Goal: Information Seeking & Learning: Find specific fact

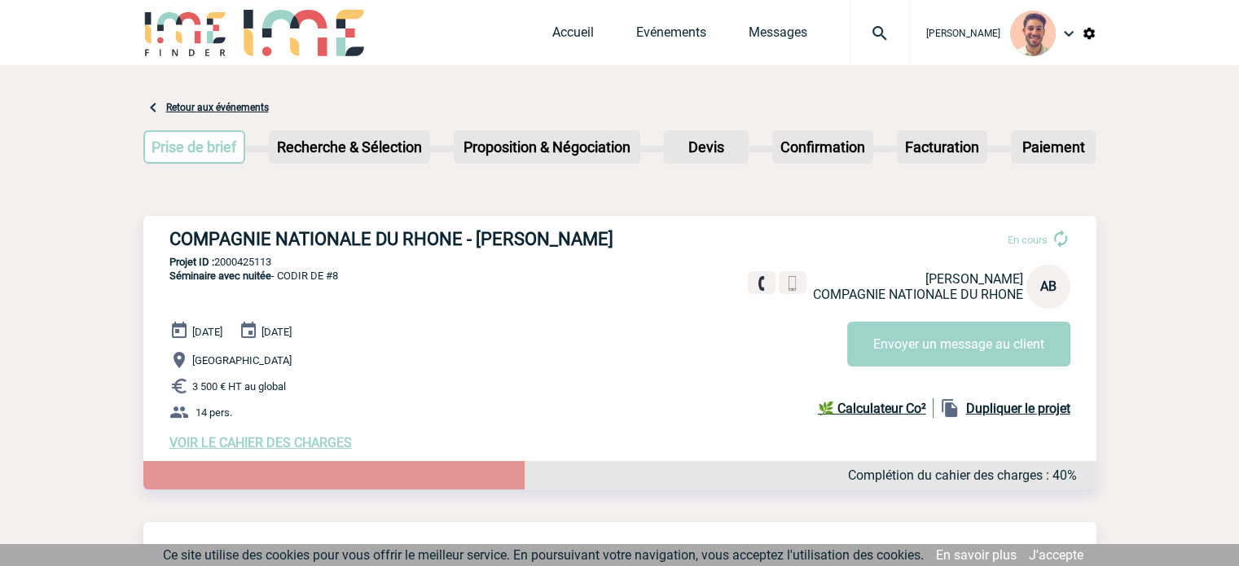
click at [332, 249] on h3 "COMPAGNIE NATIONALE DU RHONE - [PERSON_NAME]" at bounding box center [413, 239] width 489 height 20
drag, startPoint x: 244, startPoint y: 288, endPoint x: 217, endPoint y: 286, distance: 26.9
click at [217, 286] on div "COMPAGNIE NATIONALE DU RHONE - [PERSON_NAME] En cours [PERSON_NAME] COMPAGNIE N…" at bounding box center [619, 340] width 953 height 248
copy p "2000425113"
click at [563, 29] on link "Accueil" at bounding box center [573, 35] width 42 height 23
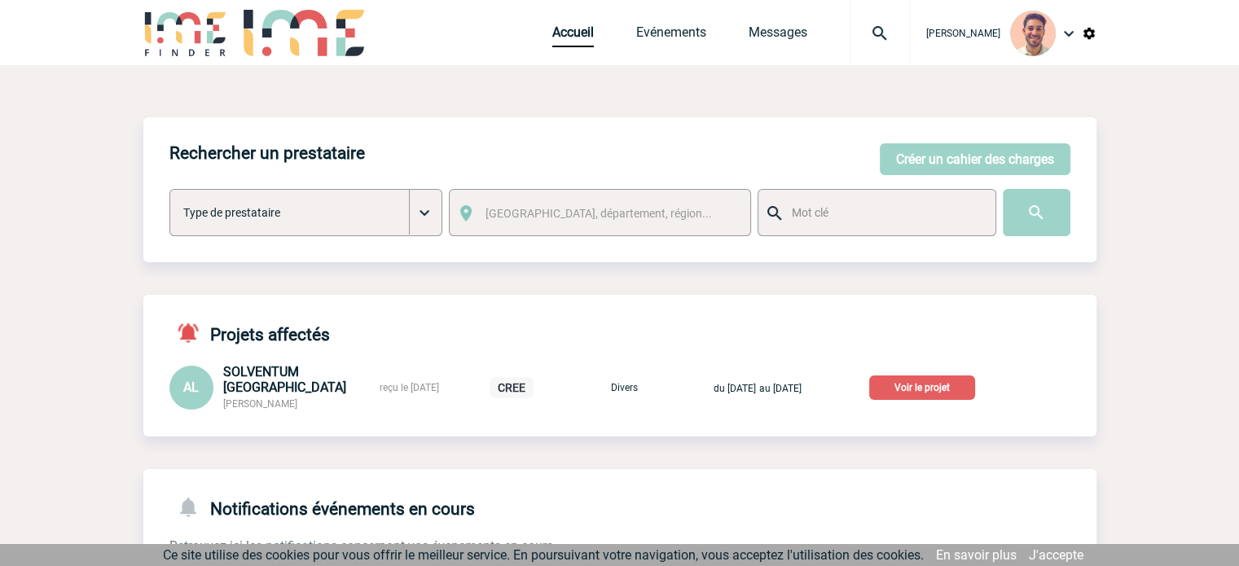
click at [918, 390] on p "Voir le projet" at bounding box center [922, 387] width 106 height 24
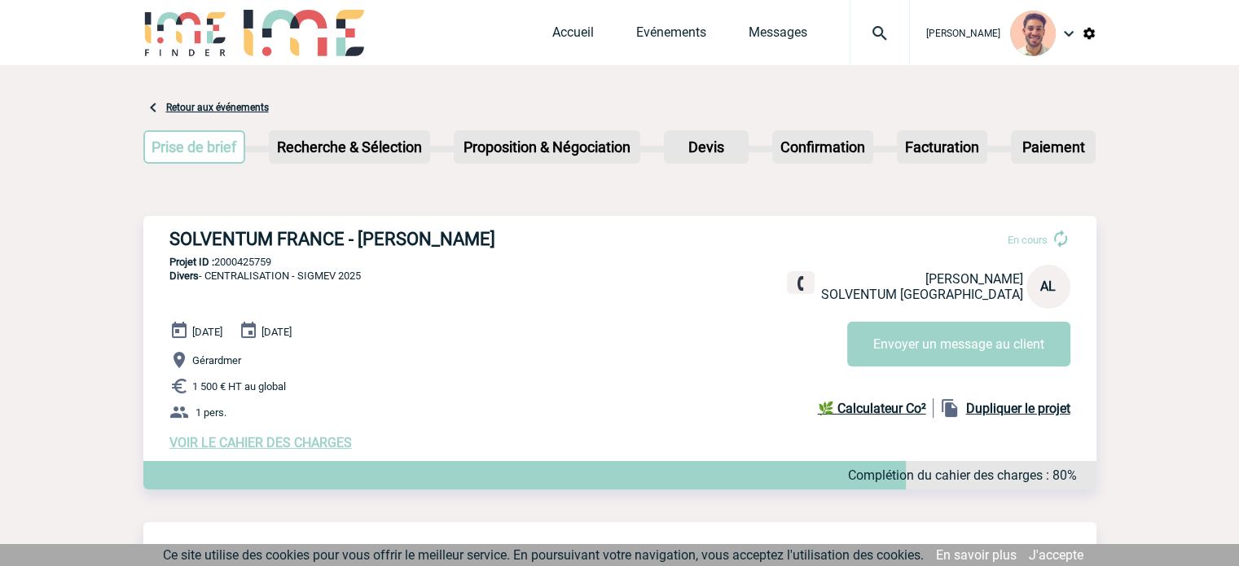
scroll to position [81, 0]
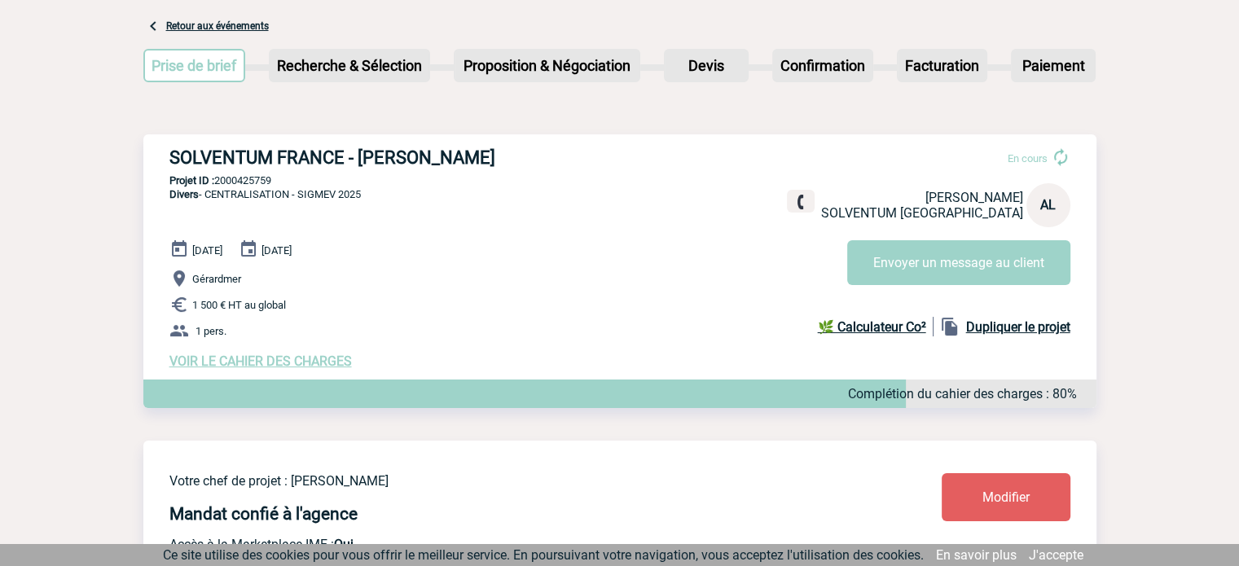
drag, startPoint x: 459, startPoint y: 146, endPoint x: 176, endPoint y: 169, distance: 283.5
click at [166, 160] on div "SOLVENTUM FRANCE - Adeline LE GOFF En cours Adeline LE GOFF SOLVENTUM FRANCE AL…" at bounding box center [619, 258] width 953 height 248
copy h3 "SOLVENTUM FRANCE - Adeline LE GOFF"
drag, startPoint x: 276, startPoint y: 182, endPoint x: 216, endPoint y: 182, distance: 60.3
click at [216, 182] on p "Projet ID : 2000425759" at bounding box center [619, 180] width 953 height 12
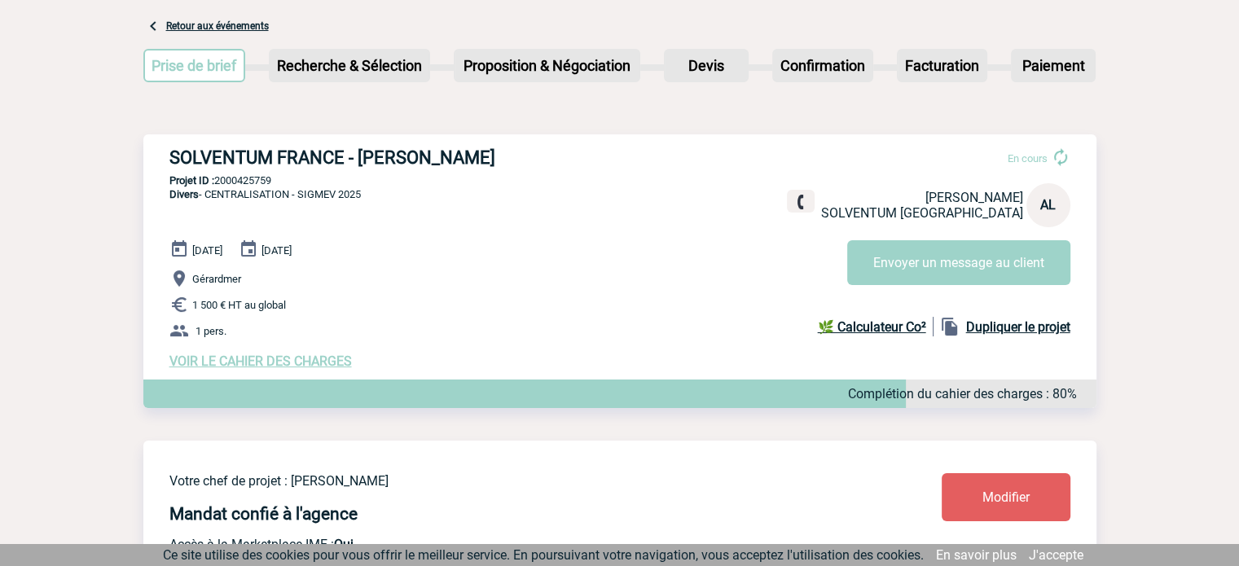
copy p "2000425759"
drag, startPoint x: 336, startPoint y: 195, endPoint x: 303, endPoint y: 194, distance: 32.6
click at [301, 192] on span "Divers - CENTRALISATION - SIGMEV 2025" at bounding box center [264, 194] width 191 height 12
copy span "SIGMEV"
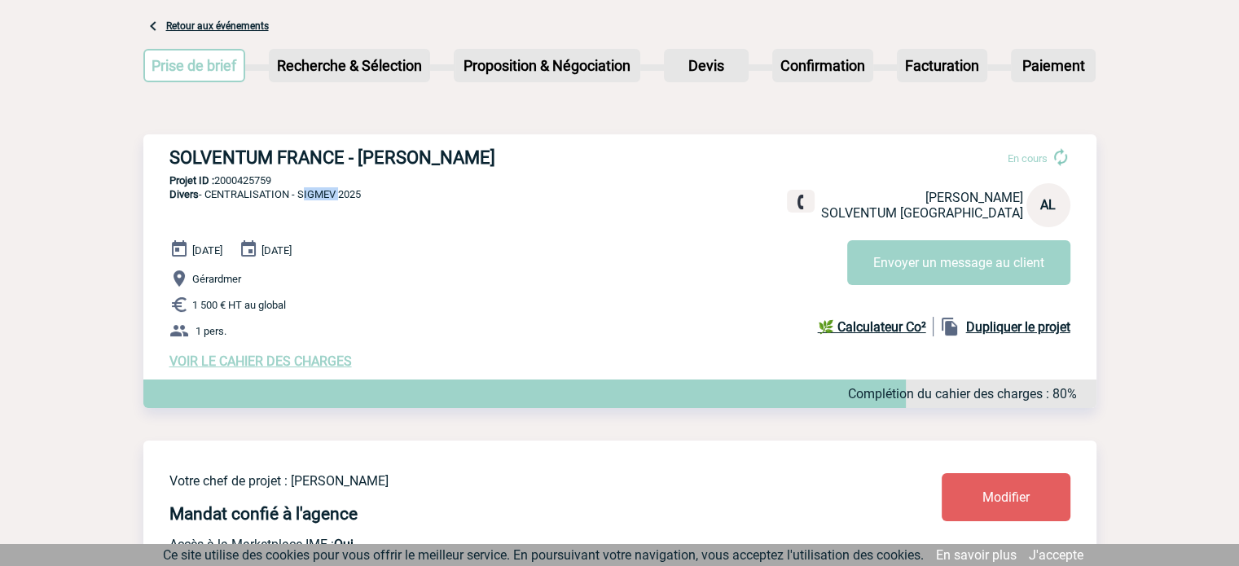
copy span "SIGMEV"
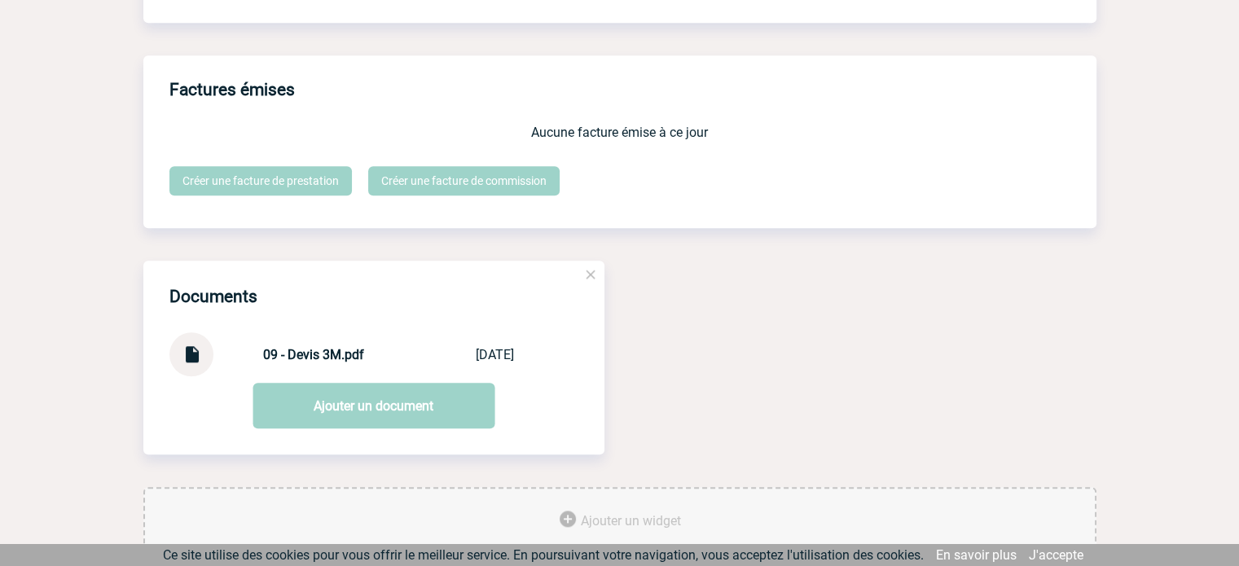
scroll to position [1502, 0]
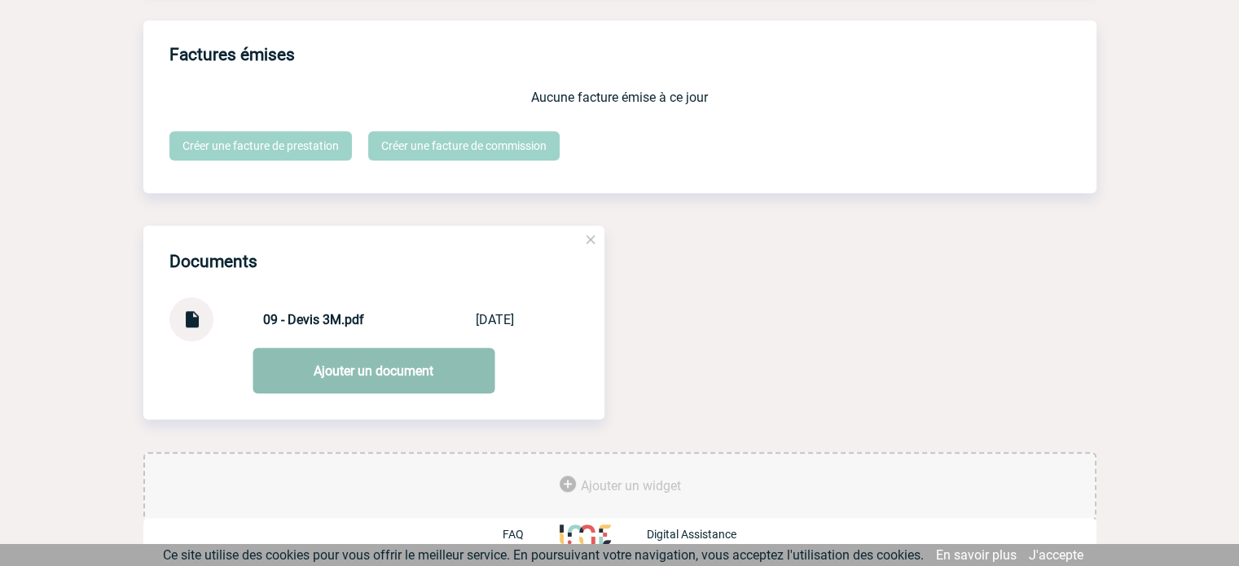
click at [305, 382] on link "Ajouter un document" at bounding box center [373, 371] width 242 height 46
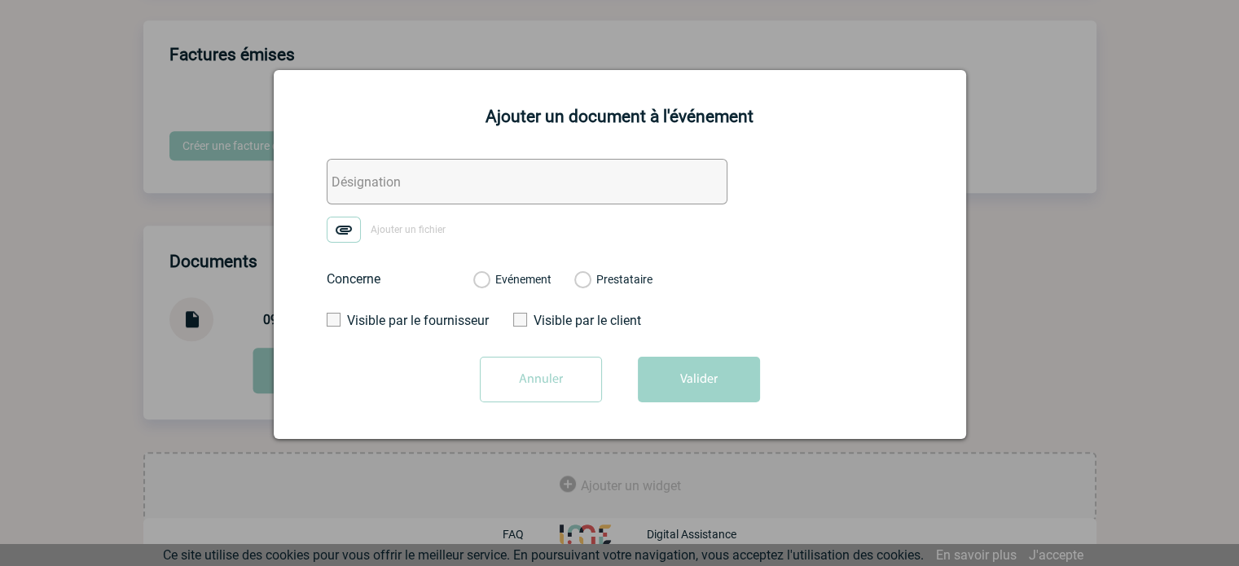
click at [561, 377] on input "Annuler" at bounding box center [541, 380] width 122 height 46
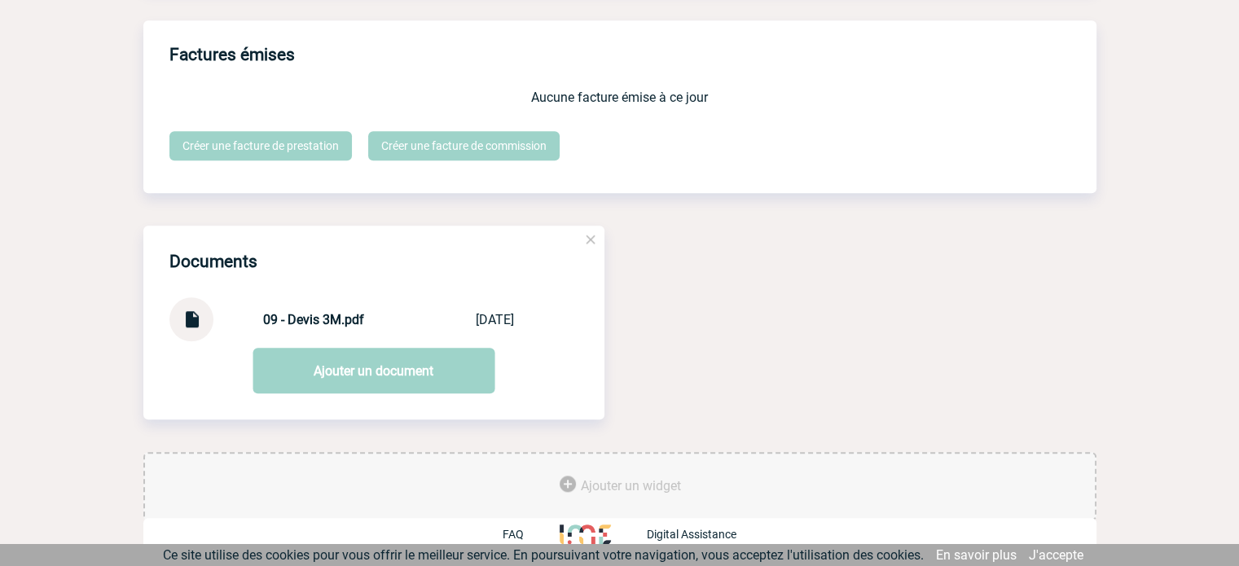
click at [189, 322] on img at bounding box center [191, 313] width 21 height 32
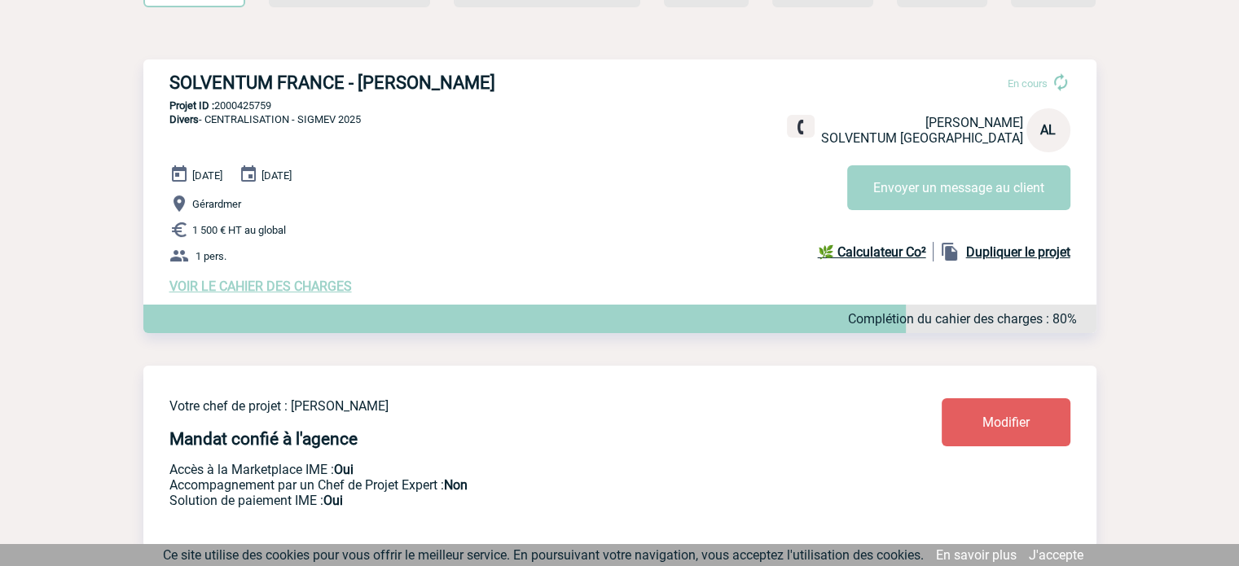
scroll to position [0, 0]
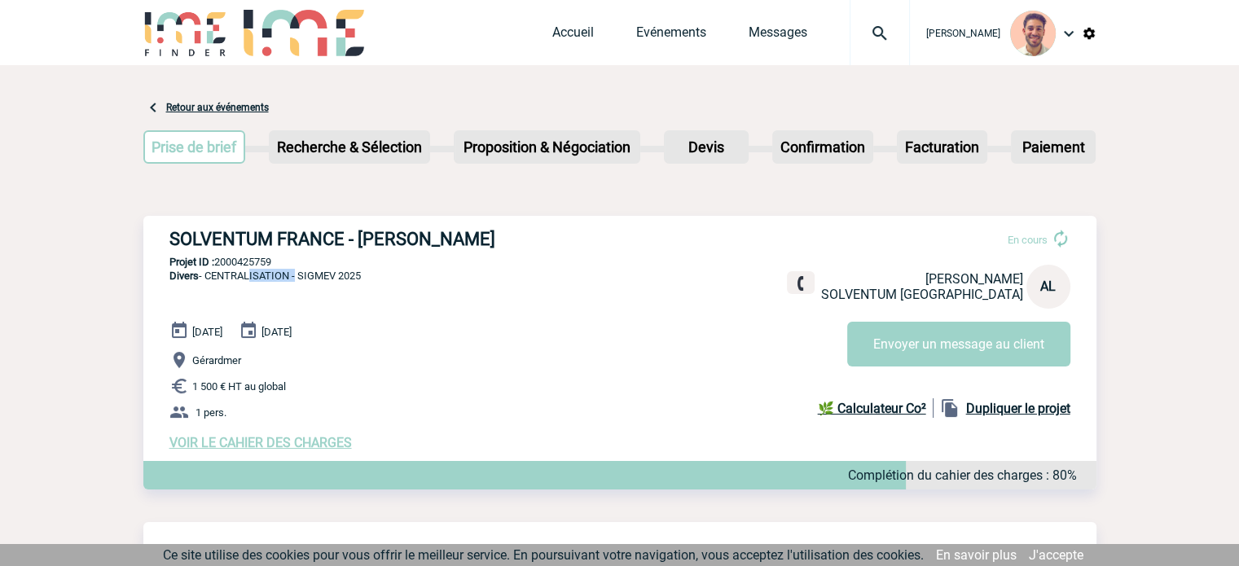
drag, startPoint x: 290, startPoint y: 274, endPoint x: 247, endPoint y: 273, distance: 43.2
click at [246, 273] on span "Divers - CENTRALISATION - SIGMEV 2025" at bounding box center [264, 276] width 191 height 12
drag, startPoint x: 288, startPoint y: 257, endPoint x: 241, endPoint y: 260, distance: 47.4
click at [218, 260] on p "Projet ID : 2000425759" at bounding box center [619, 262] width 953 height 12
copy p "2000425759"
